Goal: Task Accomplishment & Management: Use online tool/utility

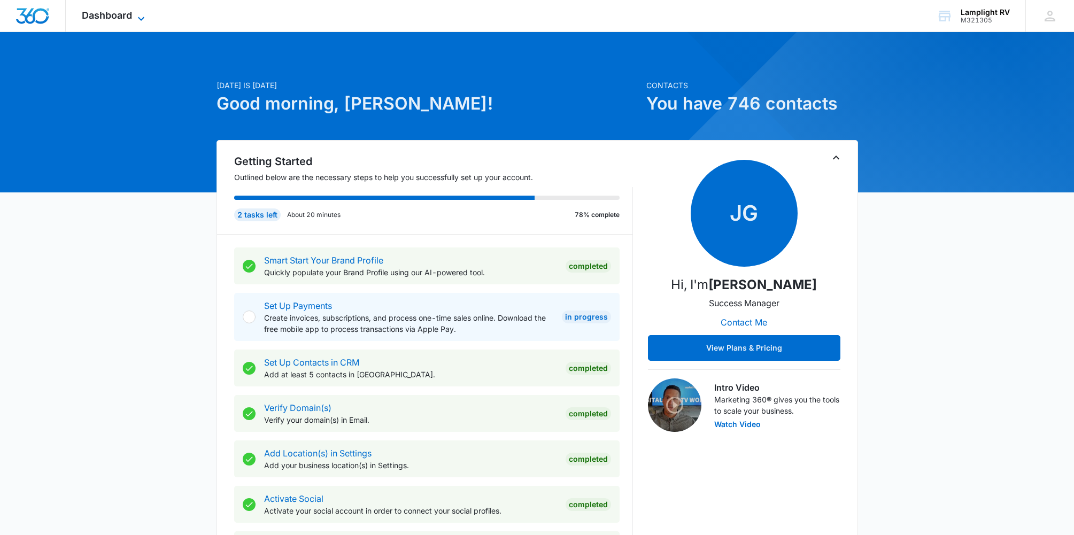
click at [144, 17] on icon at bounding box center [141, 18] width 13 height 13
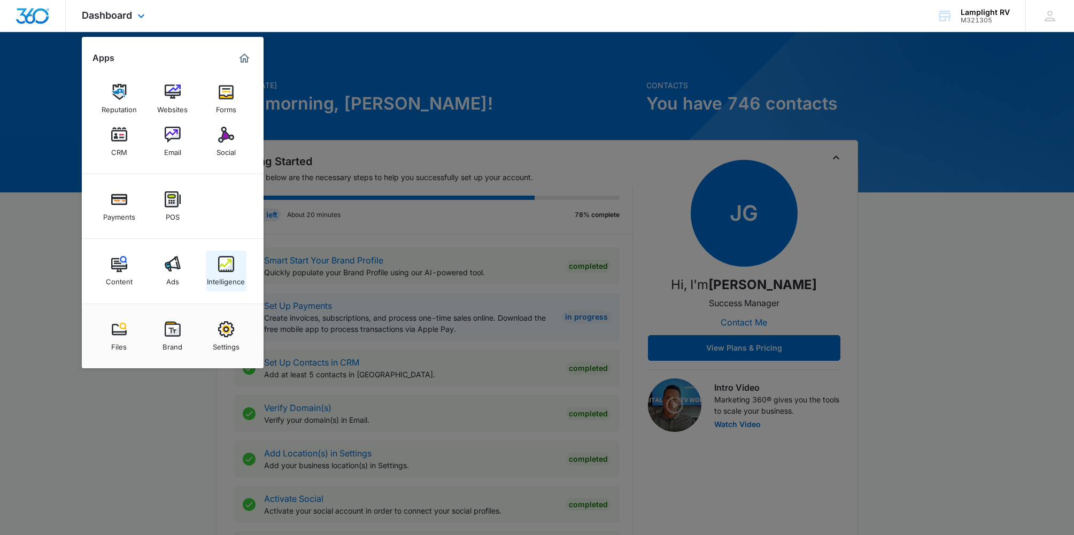
click at [218, 270] on img at bounding box center [226, 264] width 16 height 16
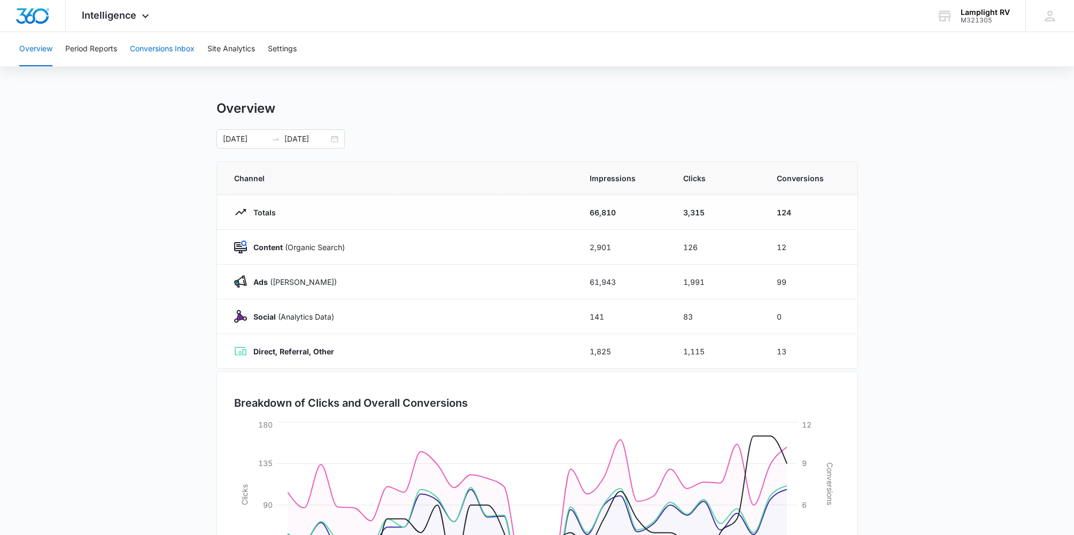
click at [190, 51] on button "Conversions Inbox" at bounding box center [162, 49] width 65 height 34
